Goal: Task Accomplishment & Management: Complete application form

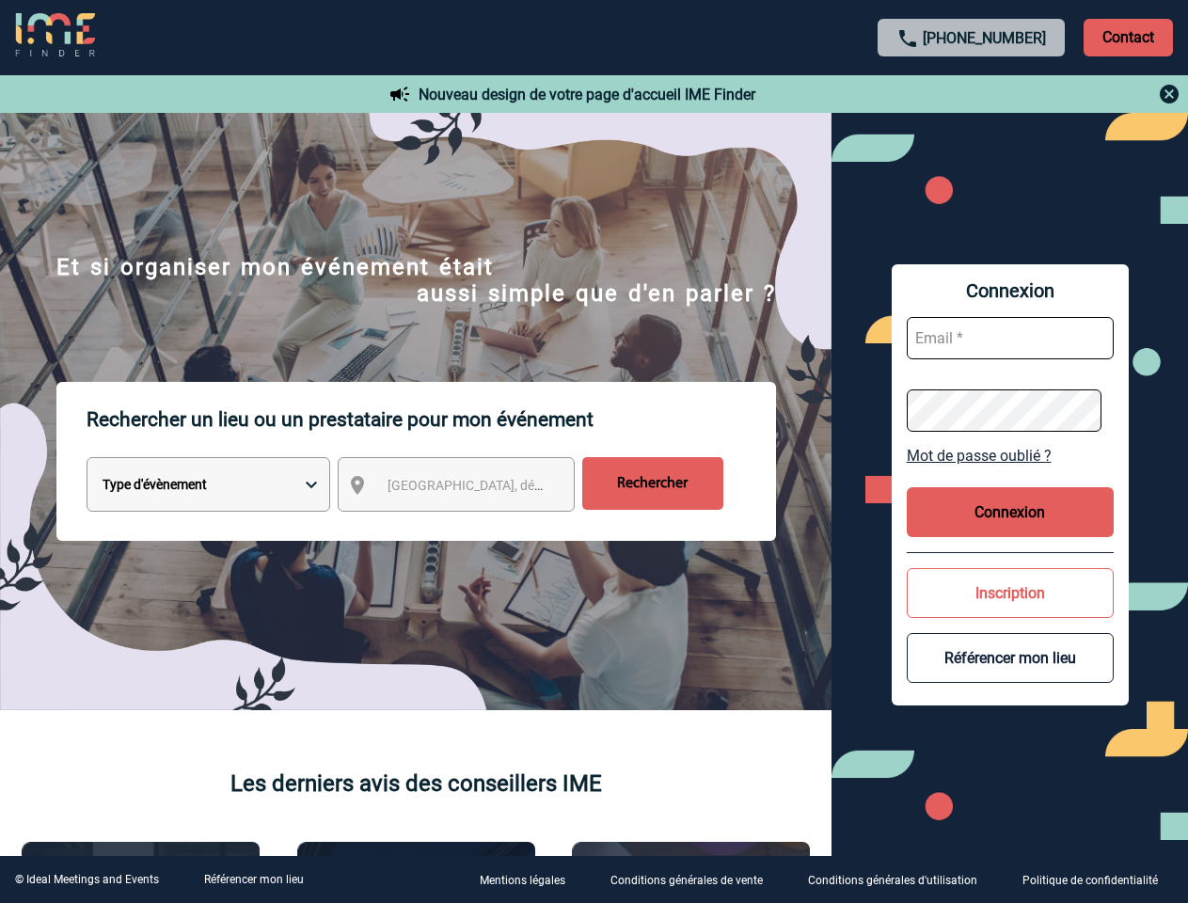
click at [593, 451] on p "Rechercher un lieu ou un prestataire pour mon événement" at bounding box center [431, 419] width 689 height 75
click at [1128, 37] on p "Contact" at bounding box center [1127, 38] width 89 height 38
click at [972, 94] on div at bounding box center [972, 94] width 419 height 23
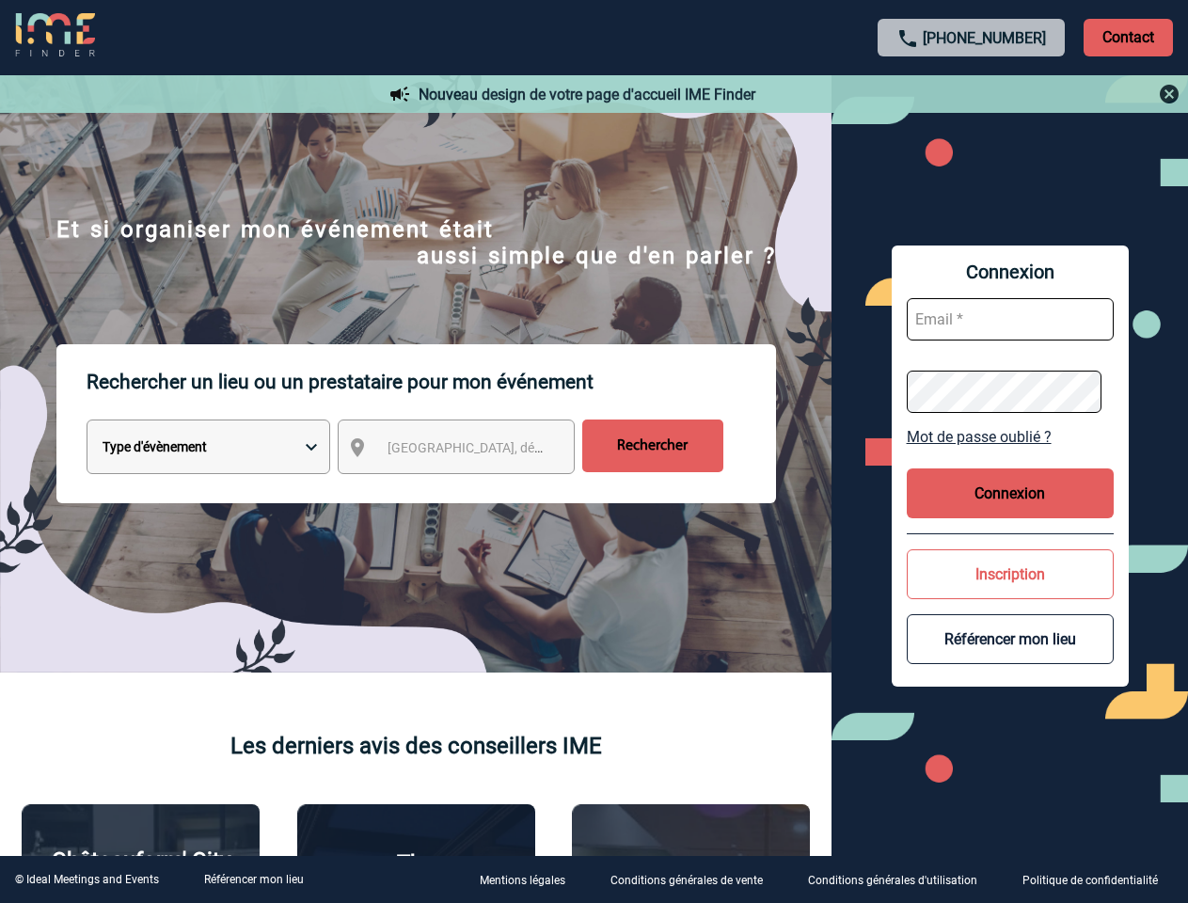
click at [473, 488] on div at bounding box center [389, 296] width 778 height 592
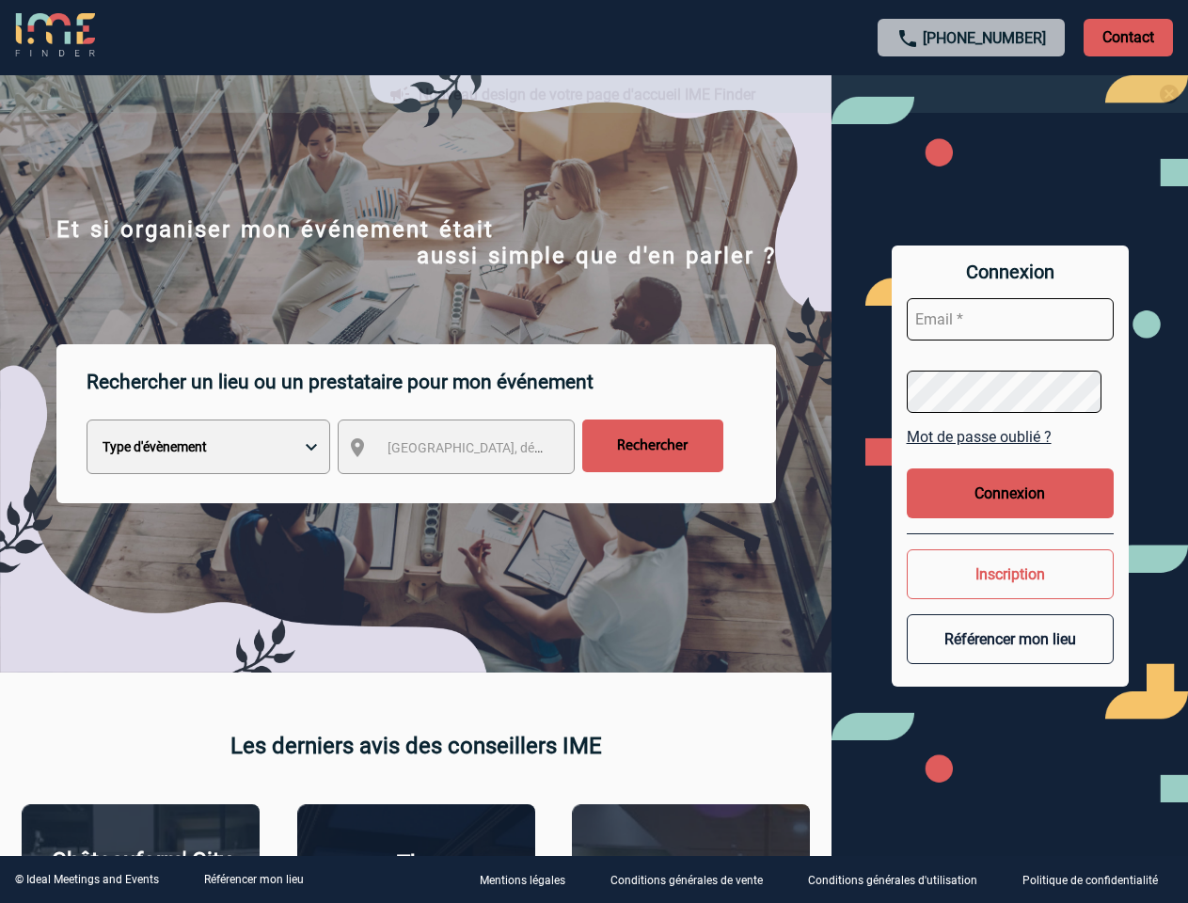
click at [1010, 455] on div at bounding box center [594, 451] width 1188 height 903
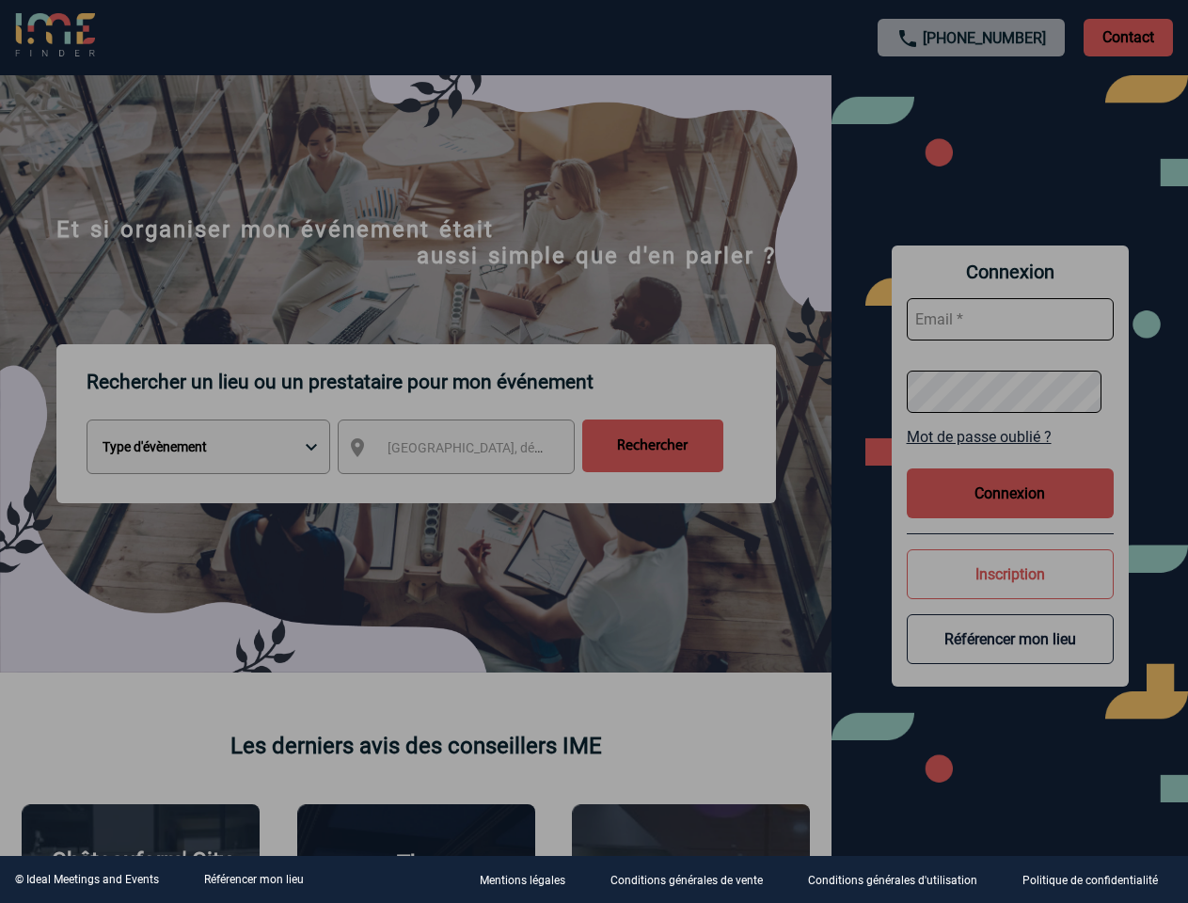
click at [1010, 512] on div at bounding box center [594, 451] width 1188 height 903
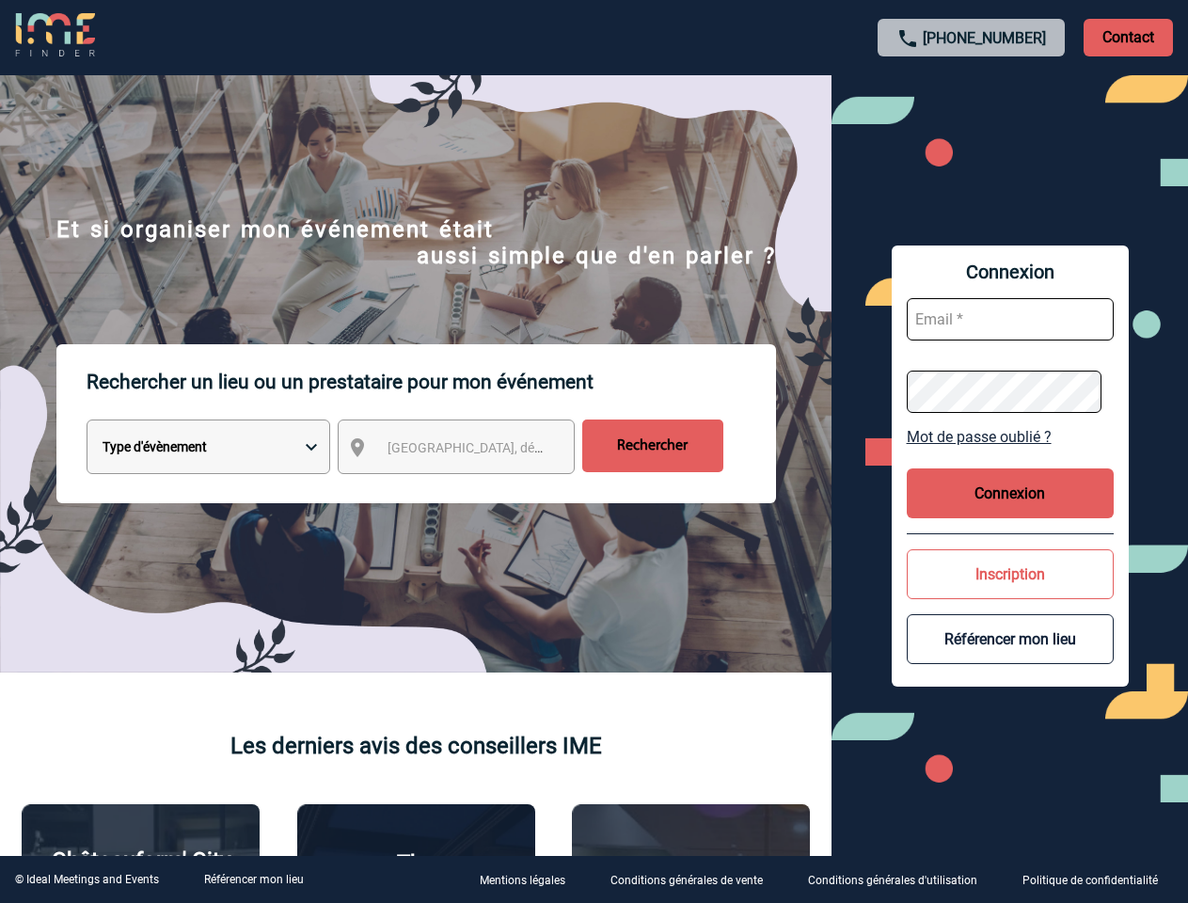
click at [1010, 593] on button "Inscription" at bounding box center [1010, 574] width 207 height 50
click at [1010, 657] on button "Référencer mon lieu" at bounding box center [1010, 639] width 207 height 50
click at [253, 879] on link "Référencer mon lieu" at bounding box center [254, 879] width 100 height 13
